Goal: Task Accomplishment & Management: Use online tool/utility

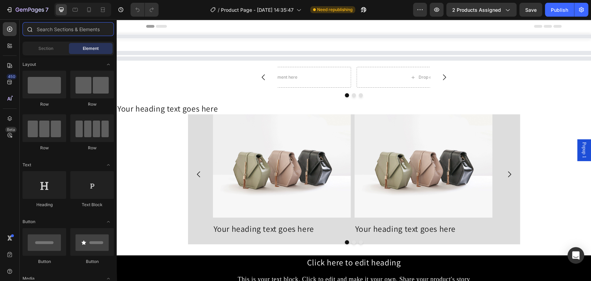
click at [45, 26] on input "text" at bounding box center [67, 29] width 91 height 14
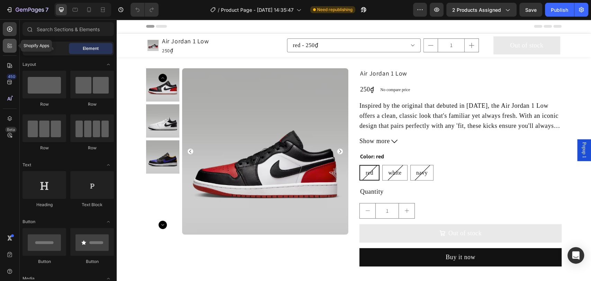
click at [6, 45] on icon at bounding box center [9, 45] width 7 height 7
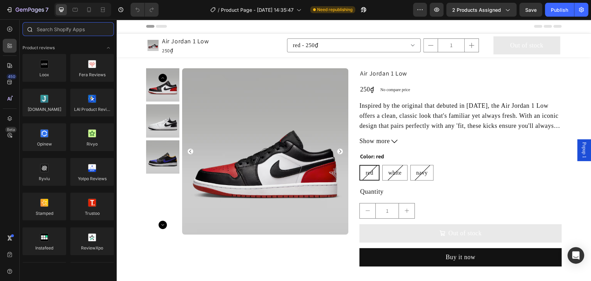
click at [52, 29] on input "text" at bounding box center [67, 29] width 91 height 14
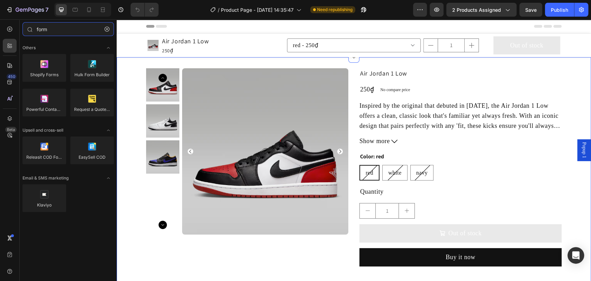
type input "form"
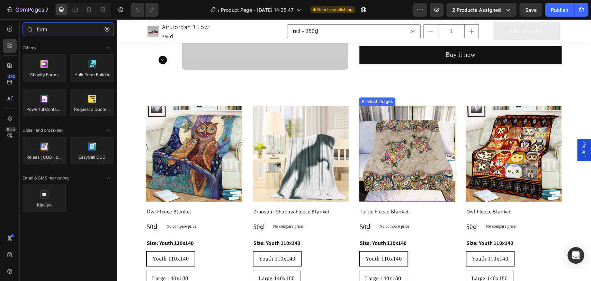
scroll to position [205, 0]
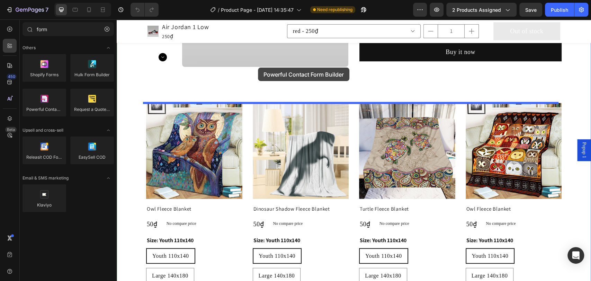
drag, startPoint x: 158, startPoint y: 126, endPoint x: 258, endPoint y: 67, distance: 115.7
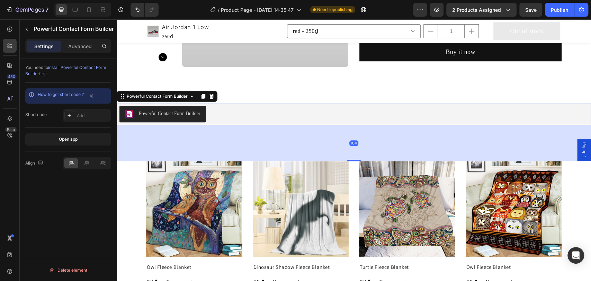
click at [144, 148] on div "104" at bounding box center [354, 143] width 474 height 36
click at [136, 177] on div "Product Images Owl Fleece Blanket Product Title 50₫ Product Price Product Price…" at bounding box center [354, 275] width 474 height 229
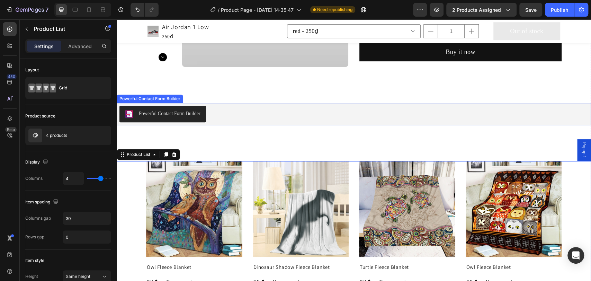
click at [166, 103] on div "Powerful Contact Form Builder Powerful Contact Form Builder" at bounding box center [354, 114] width 474 height 22
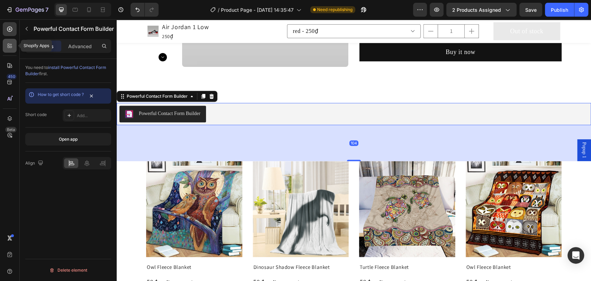
click at [8, 45] on icon at bounding box center [9, 45] width 7 height 7
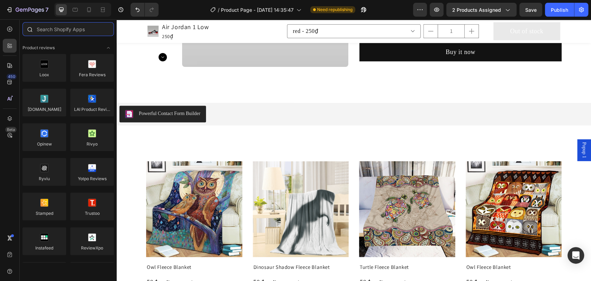
click at [62, 31] on input "text" at bounding box center [67, 29] width 91 height 14
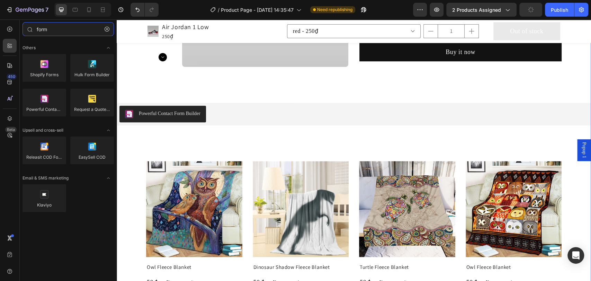
type input "form"
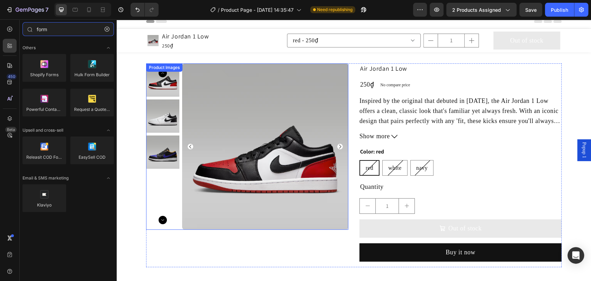
scroll to position [0, 0]
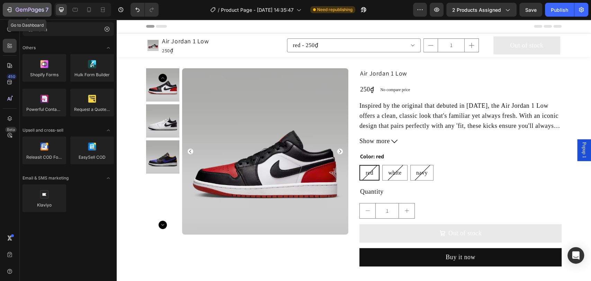
click at [10, 7] on icon "button" at bounding box center [9, 9] width 7 height 7
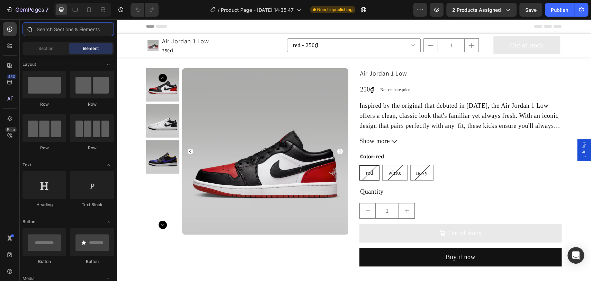
click at [64, 31] on input "text" at bounding box center [67, 29] width 91 height 14
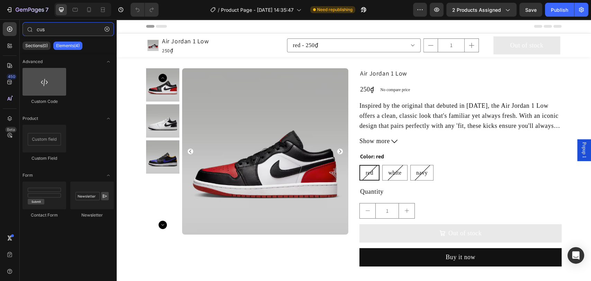
type input "cus"
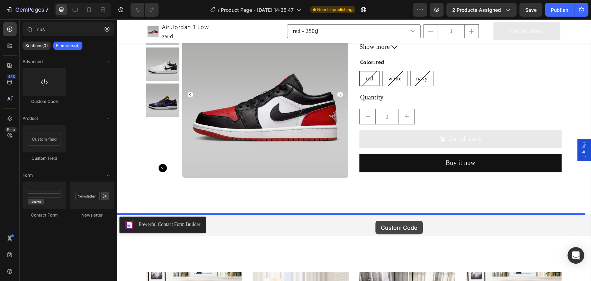
scroll to position [102, 0]
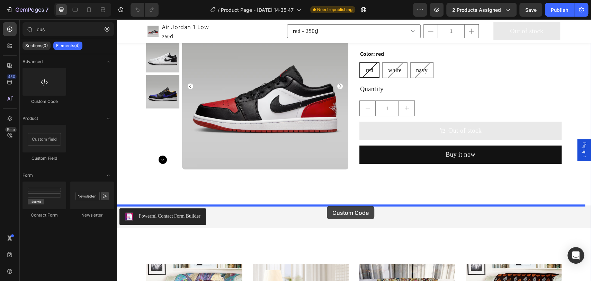
drag, startPoint x: 161, startPoint y: 110, endPoint x: 327, endPoint y: 206, distance: 191.5
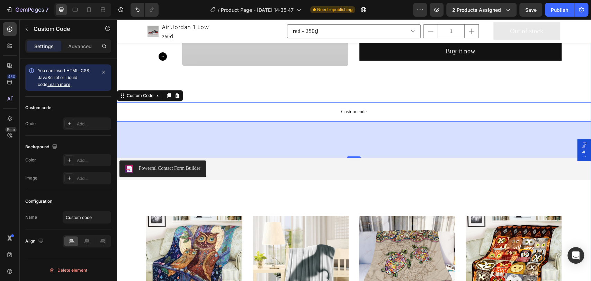
scroll to position [205, 0]
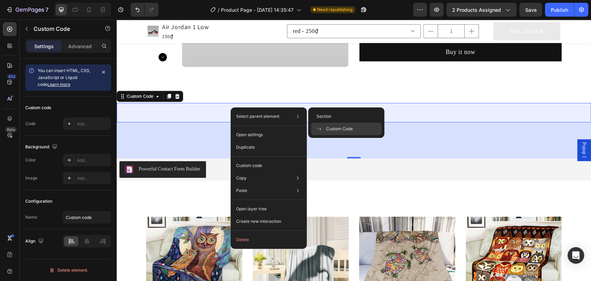
click at [349, 128] on span "Custom Code" at bounding box center [339, 129] width 27 height 6
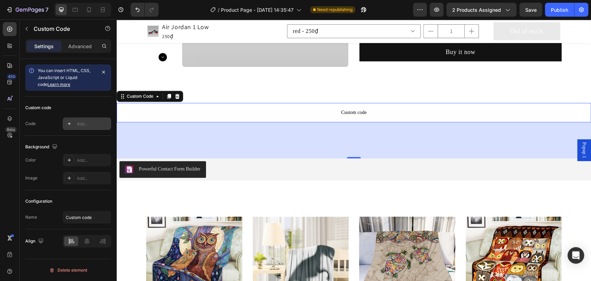
click at [88, 121] on div "Add..." at bounding box center [93, 124] width 33 height 6
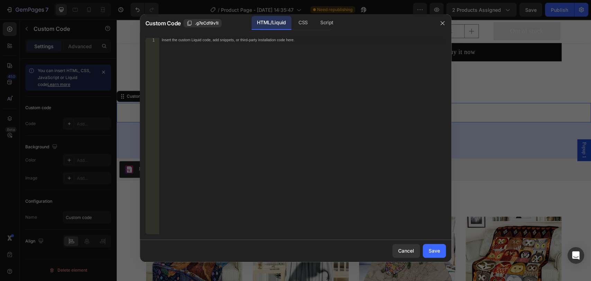
click at [238, 61] on div "Insert the custom Liquid code, add snippets, or third-party installation code h…" at bounding box center [302, 140] width 287 height 205
click at [258, 46] on div "ideo controls autoplay loop muted> < source src = "{{ product.metafields.custom…" at bounding box center [302, 140] width 287 height 205
click at [244, 45] on div "ideo controls autoplay loop muted> < source src = "{{ product.metafields.custom…" at bounding box center [302, 140] width 287 height 205
click at [266, 48] on div "ideo controls autoplay loop muted> < source src = "{{ product.metafields.custom…" at bounding box center [302, 140] width 287 height 205
drag, startPoint x: 246, startPoint y: 45, endPoint x: 301, endPoint y: 43, distance: 55.4
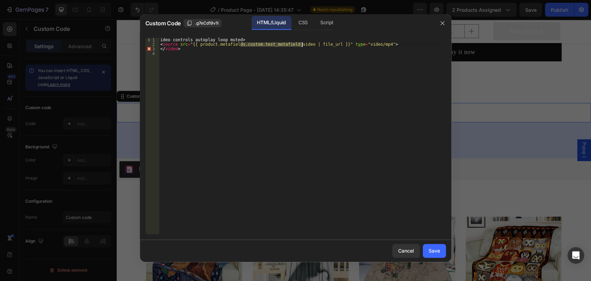
click at [301, 43] on div "ideo controls autoplay loop muted> < source src = "{{ product.metafields.custom…" at bounding box center [302, 140] width 287 height 205
paste textarea
type textarea "<source src="{{ product.metafields.custom.video | file_url }}" type="video/mp4">"
click at [434, 247] on div "Save" at bounding box center [433, 250] width 11 height 7
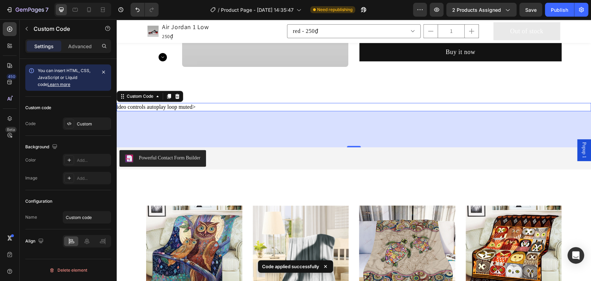
click at [205, 106] on div "ideo controls autoplay loop muted>" at bounding box center [354, 107] width 474 height 8
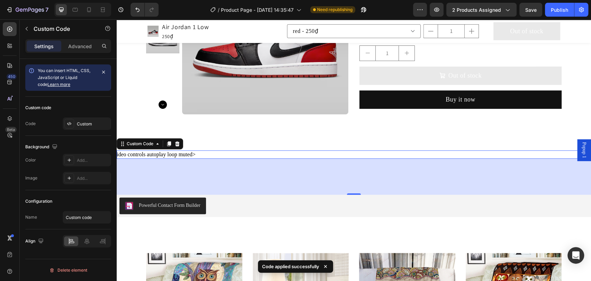
scroll to position [154, 0]
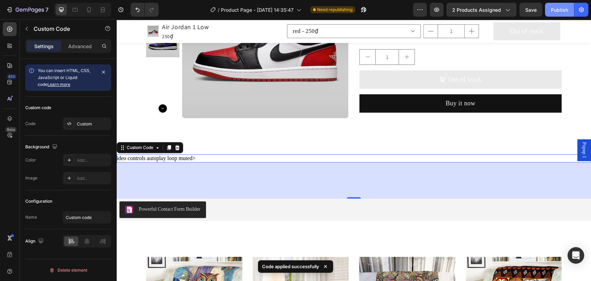
click at [556, 9] on div "Publish" at bounding box center [559, 9] width 17 height 7
